Goal: Transaction & Acquisition: Purchase product/service

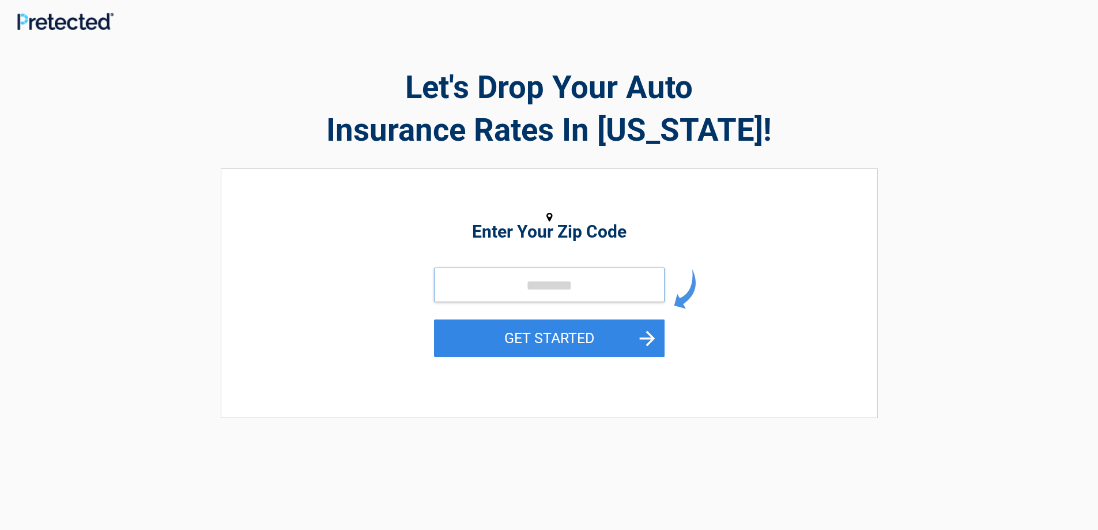
click at [473, 290] on input "tel" at bounding box center [549, 284] width 231 height 35
type input "*****"
click at [522, 335] on button "GET STARTED" at bounding box center [549, 337] width 231 height 37
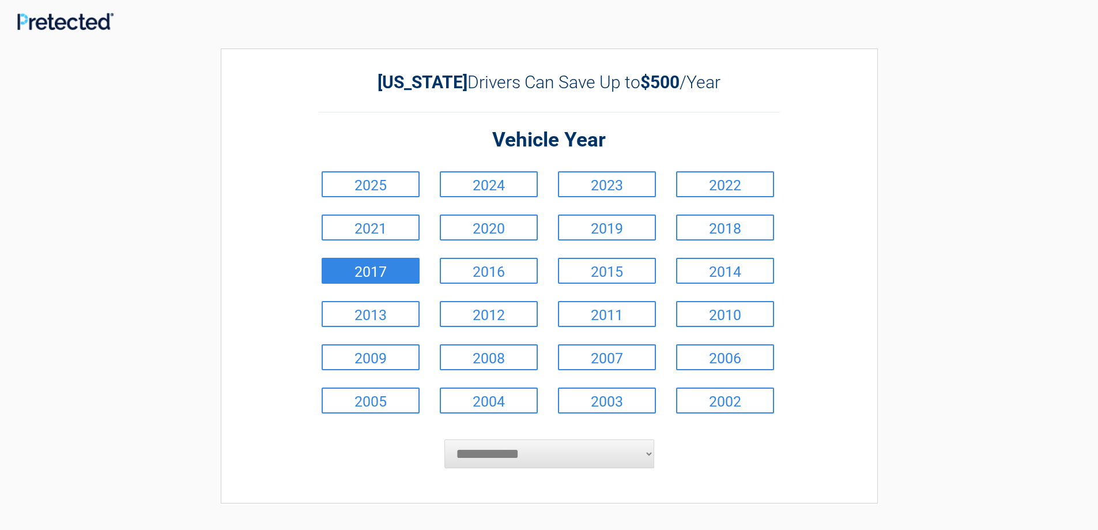
click at [392, 271] on link "2017" at bounding box center [371, 271] width 98 height 26
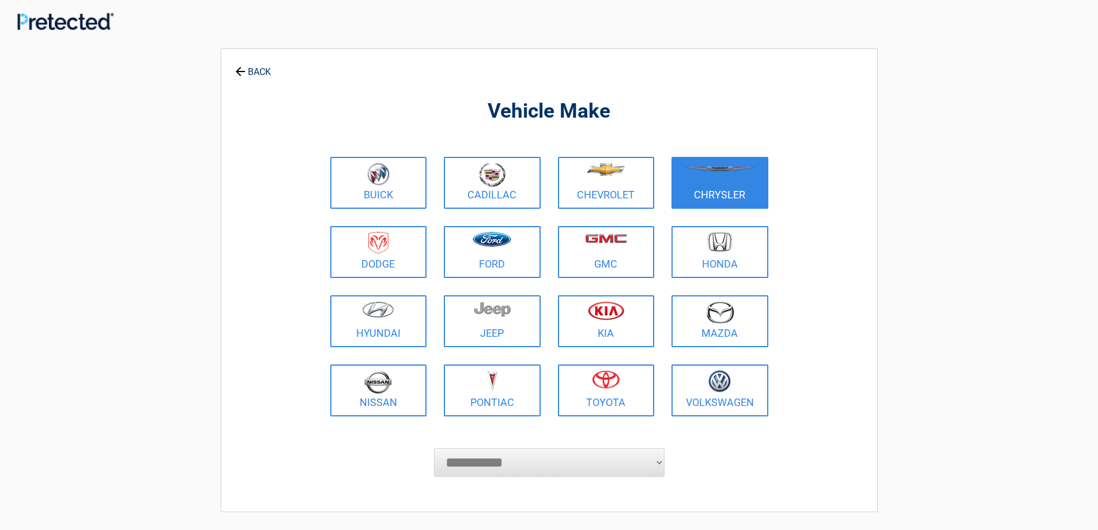
click at [723, 191] on link "Chrysler" at bounding box center [719, 183] width 97 height 52
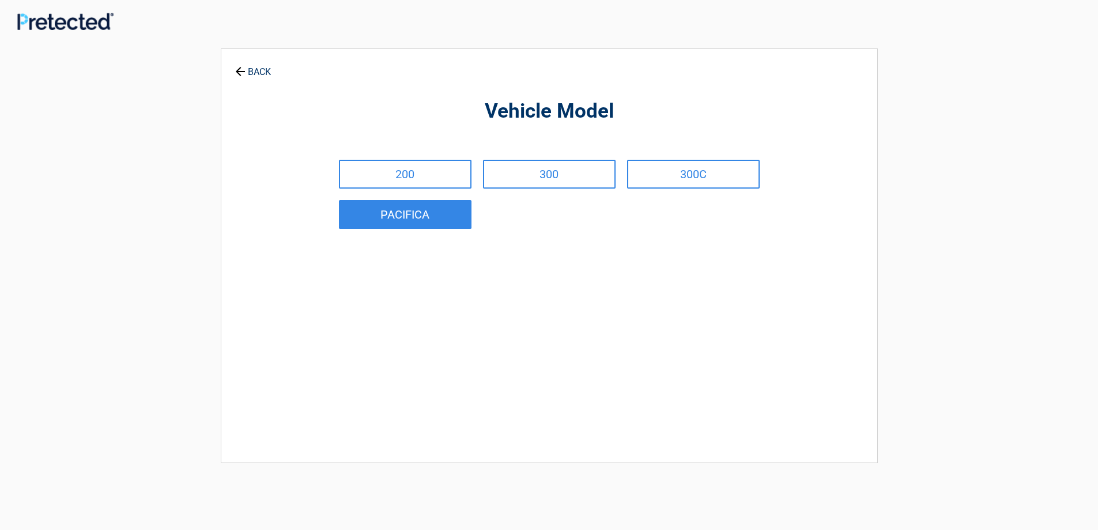
click at [422, 209] on link "PACIFICA" at bounding box center [405, 214] width 133 height 29
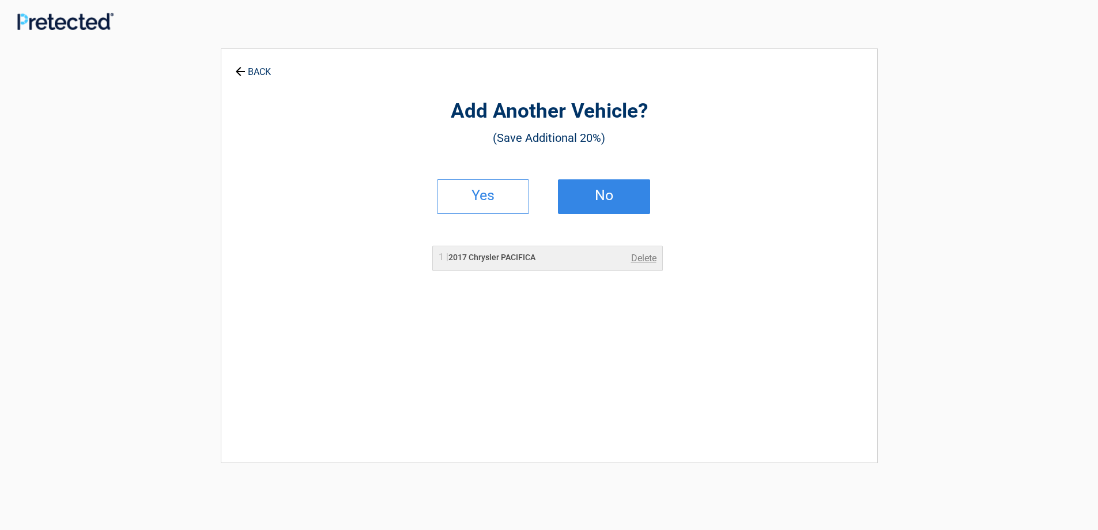
click at [599, 191] on h2 "No" at bounding box center [604, 195] width 68 height 8
